Goal: Transaction & Acquisition: Purchase product/service

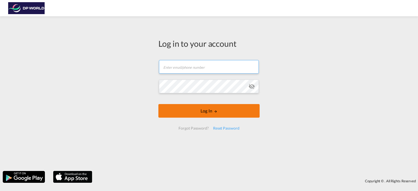
type input "[PERSON_NAME][EMAIL_ADDRESS][DOMAIN_NAME]"
click at [207, 111] on button "Log In" at bounding box center [208, 111] width 101 height 14
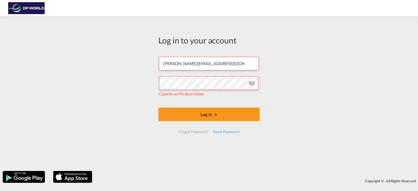
click at [251, 84] on md-icon "icon-eye-off" at bounding box center [251, 83] width 7 height 7
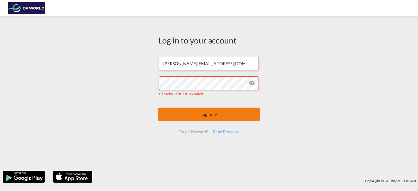
click at [206, 113] on button "Log In" at bounding box center [208, 115] width 101 height 14
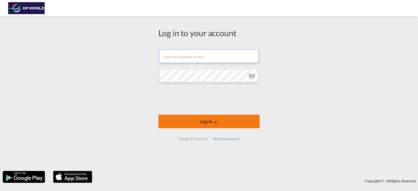
type input "[PERSON_NAME][EMAIL_ADDRESS][DOMAIN_NAME]"
click at [209, 122] on button "Log In" at bounding box center [208, 122] width 101 height 14
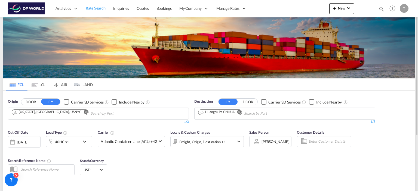
click at [84, 112] on md-icon "Remove" at bounding box center [86, 112] width 4 height 4
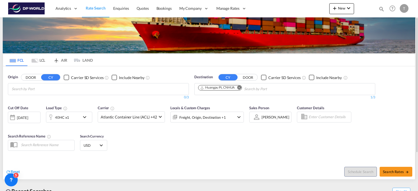
click at [48, 91] on body "Analytics Reports Dashboard Rate Search Enquiries Quotes Bookings" at bounding box center [209, 95] width 418 height 191
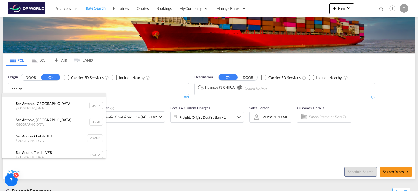
scroll to position [95, 0]
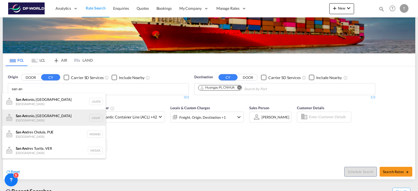
type input "san an"
click at [39, 119] on div "San An tonio, [GEOGRAPHIC_DATA] [GEOGRAPHIC_DATA] USSAT" at bounding box center [53, 118] width 103 height 16
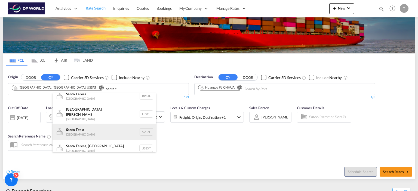
scroll to position [7, 0]
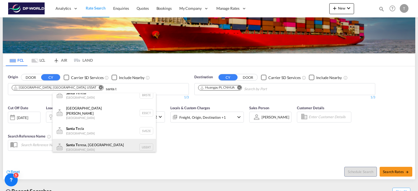
type input "santa t"
click at [96, 143] on div "Santa T eresa, [GEOGRAPHIC_DATA] [GEOGRAPHIC_DATA] USSXT" at bounding box center [103, 147] width 103 height 16
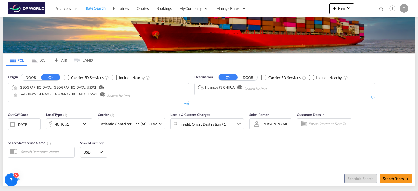
scroll to position [0, 0]
click at [240, 88] on md-icon "Remove" at bounding box center [239, 88] width 4 height 4
click at [221, 91] on body "Analytics Reports Dashboard Rate Search Enquiries Quotes Bookings" at bounding box center [209, 95] width 418 height 191
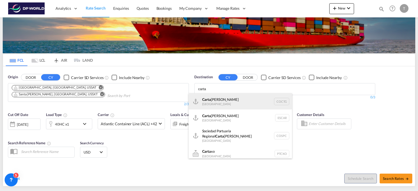
type input "carta"
click at [219, 100] on div "[PERSON_NAME] [GEOGRAPHIC_DATA] COCTG" at bounding box center [239, 101] width 103 height 16
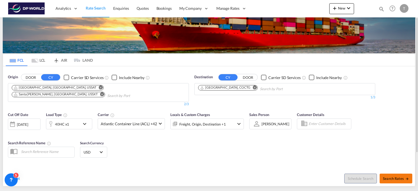
click at [396, 177] on span "Search Rates" at bounding box center [396, 179] width 26 height 4
type input "USSAT,USSXT to COCTG / [DATE]"
